Goal: Task Accomplishment & Management: Manage account settings

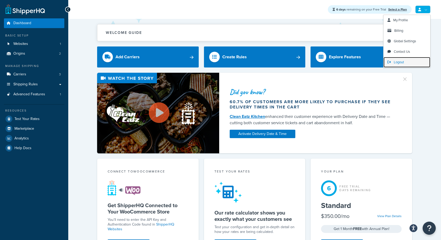
click at [397, 64] on span "Logout" at bounding box center [399, 62] width 10 height 5
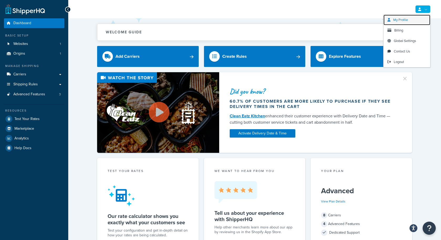
click at [416, 22] on link "My Profile" at bounding box center [406, 20] width 47 height 10
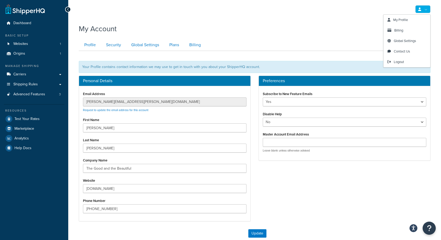
click at [339, 51] on div at bounding box center [254, 54] width 359 height 7
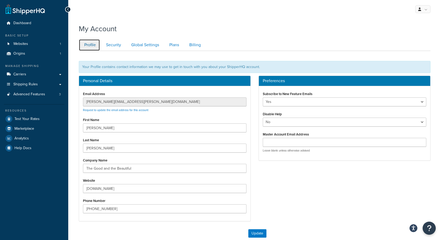
click at [92, 40] on link "Profile" at bounding box center [89, 45] width 21 height 12
click at [113, 46] on link "Security" at bounding box center [112, 45] width 25 height 12
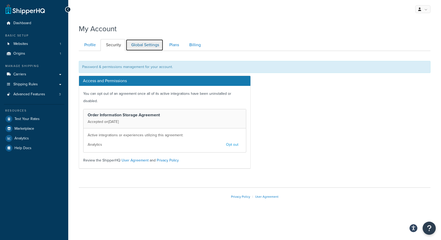
click at [132, 46] on link "Global Settings" at bounding box center [145, 45] width 38 height 12
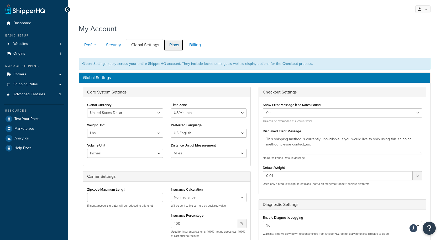
click at [175, 45] on link "Plans" at bounding box center [173, 45] width 19 height 12
